Goal: Information Seeking & Learning: Learn about a topic

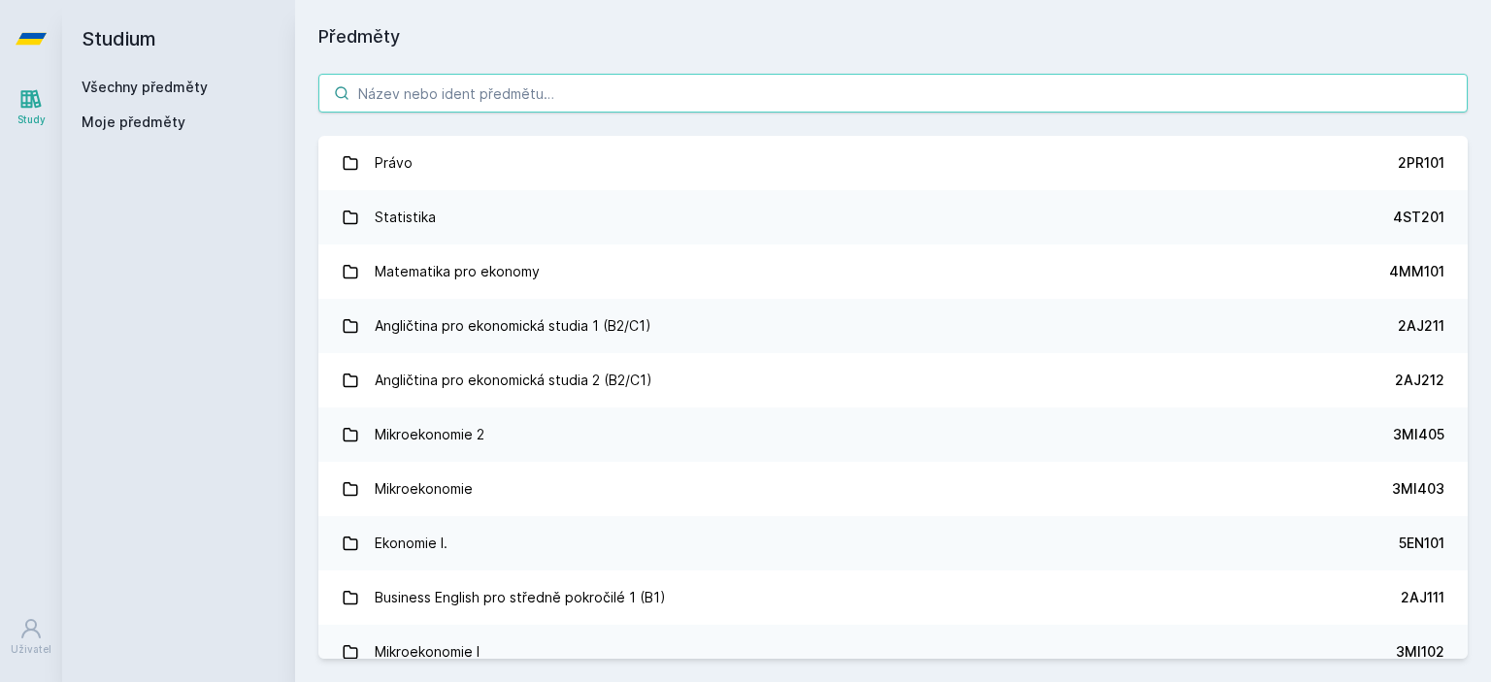
click at [548, 95] on input "search" at bounding box center [892, 93] width 1149 height 39
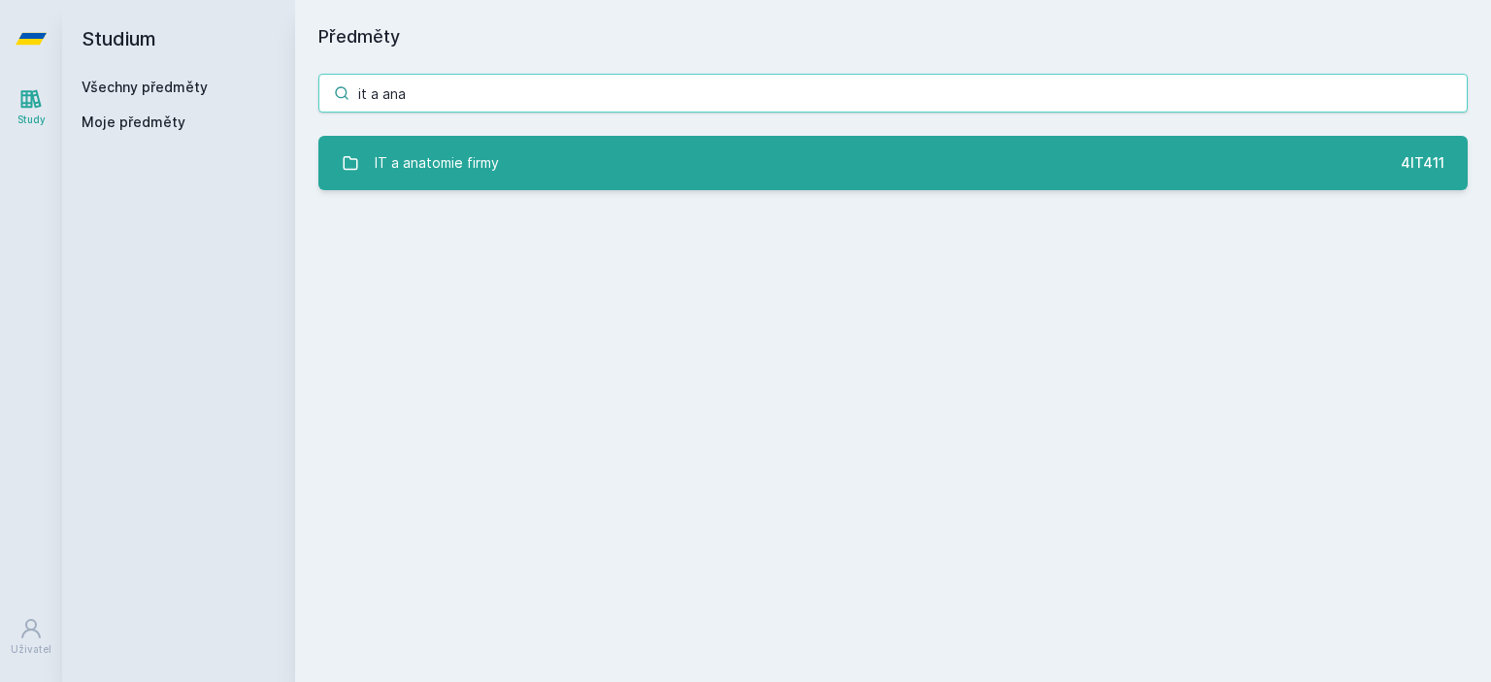
type input "it a ana"
click at [491, 162] on div "IT a anatomie firmy" at bounding box center [437, 163] width 124 height 39
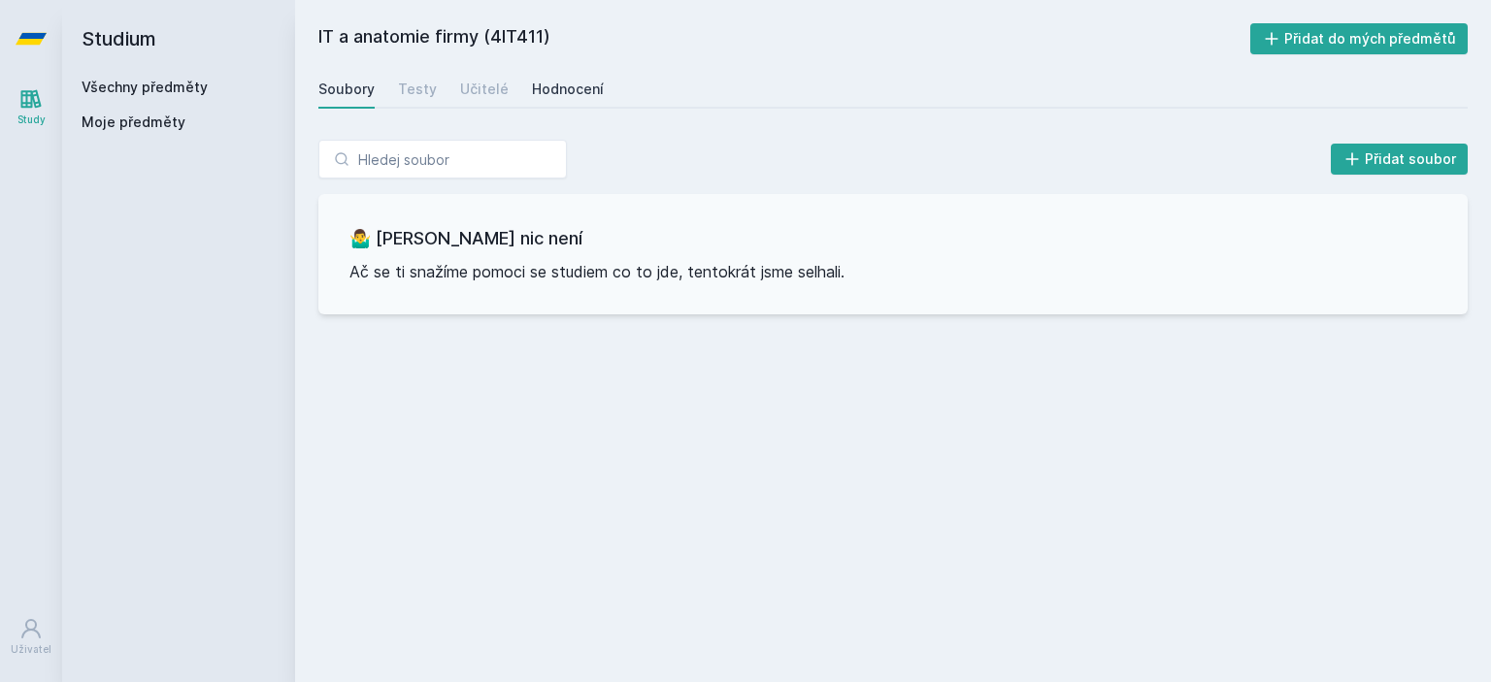
click at [550, 99] on link "Hodnocení" at bounding box center [568, 89] width 72 height 39
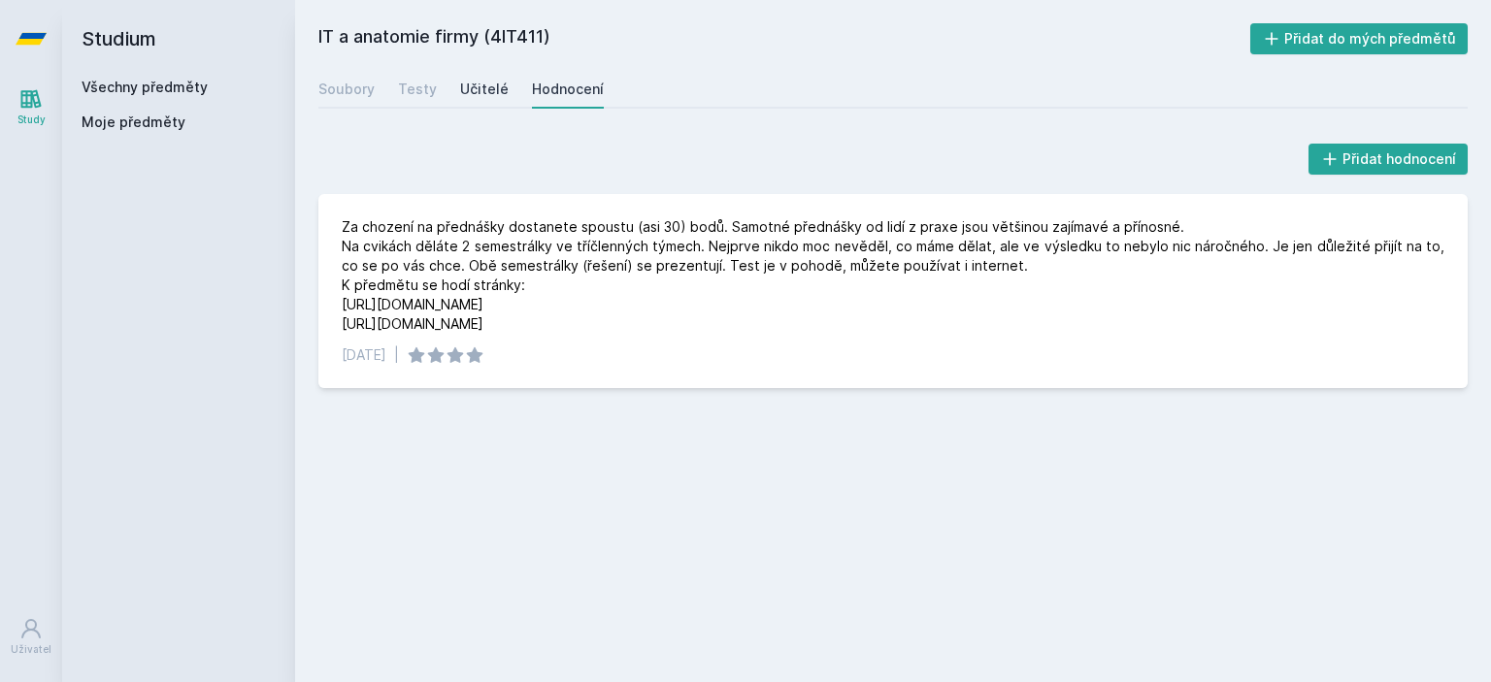
click at [464, 83] on div "Učitelé" at bounding box center [484, 89] width 49 height 19
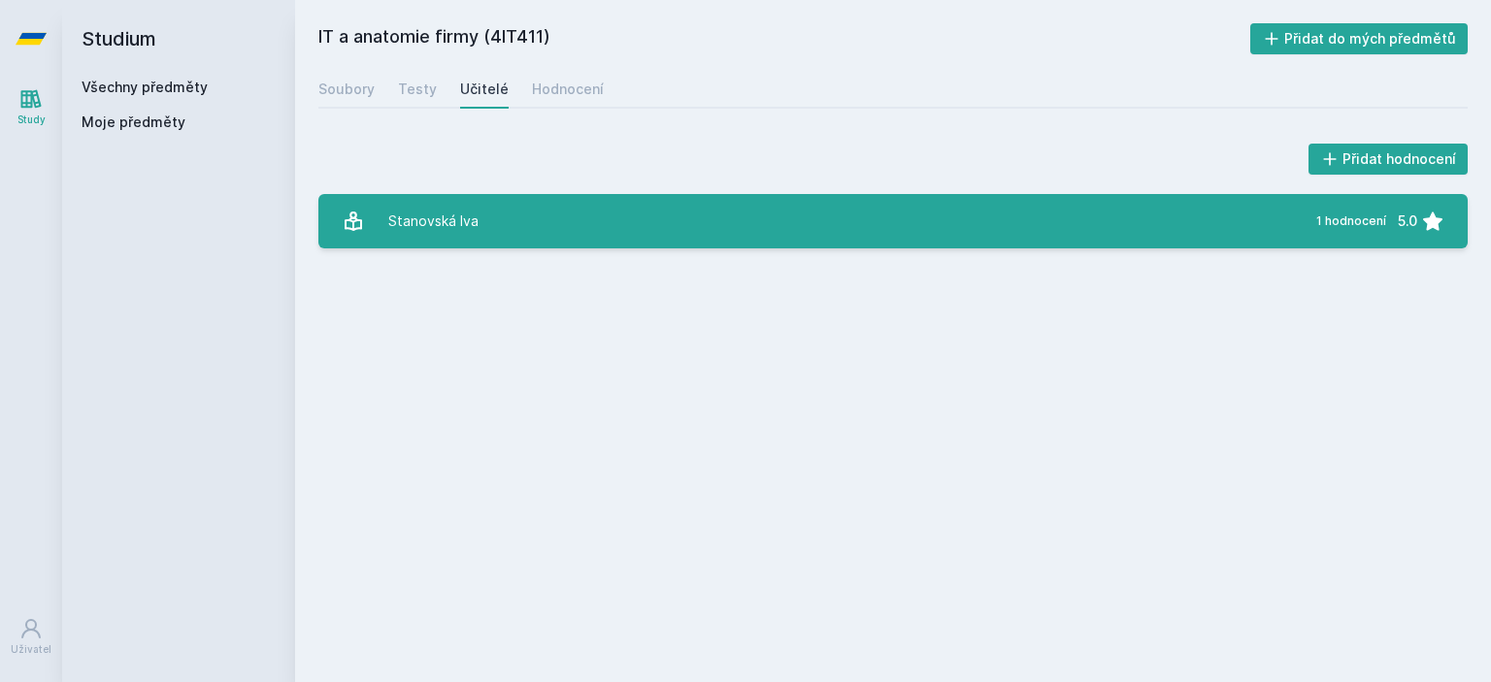
click at [444, 228] on div "Stanovská Iva" at bounding box center [433, 221] width 90 height 39
